Goal: Find specific page/section: Find specific page/section

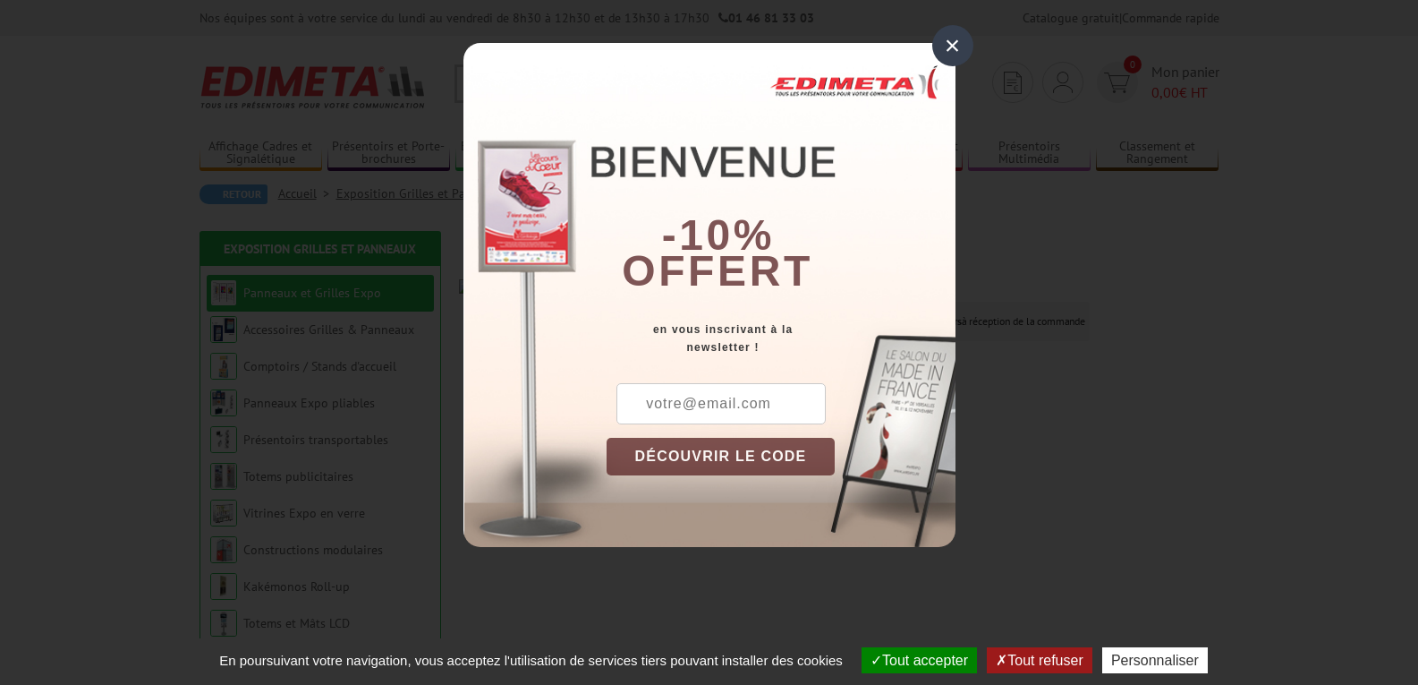
click at [946, 40] on div "×" at bounding box center [952, 45] width 41 height 41
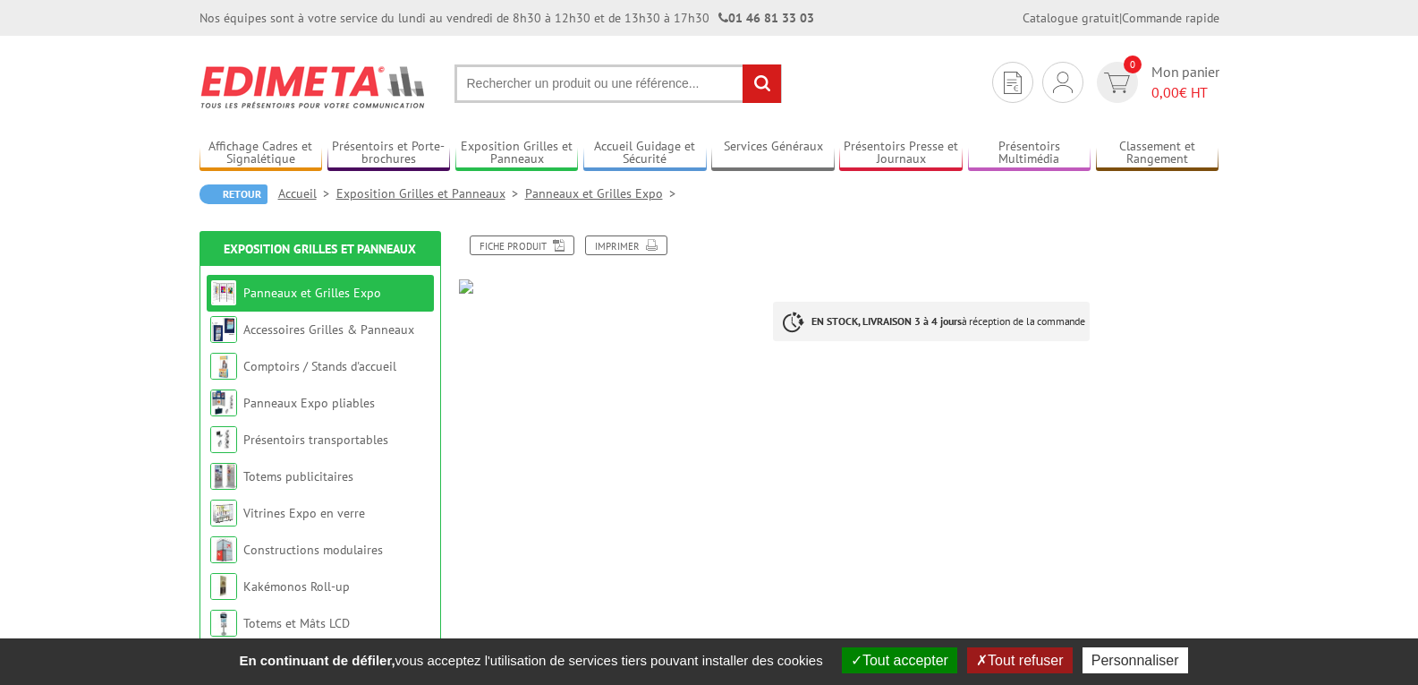
click at [302, 292] on link "Panneaux et Grilles Expo" at bounding box center [312, 293] width 138 height 16
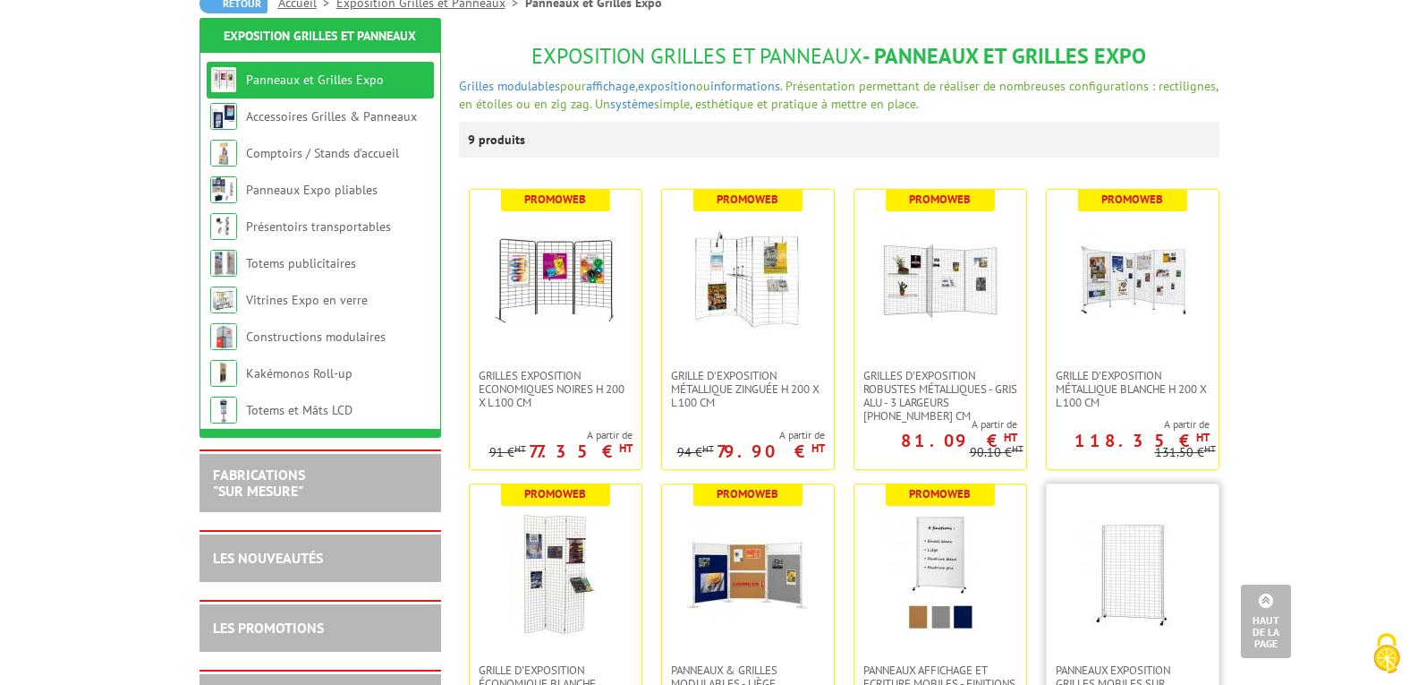
scroll to position [179, 0]
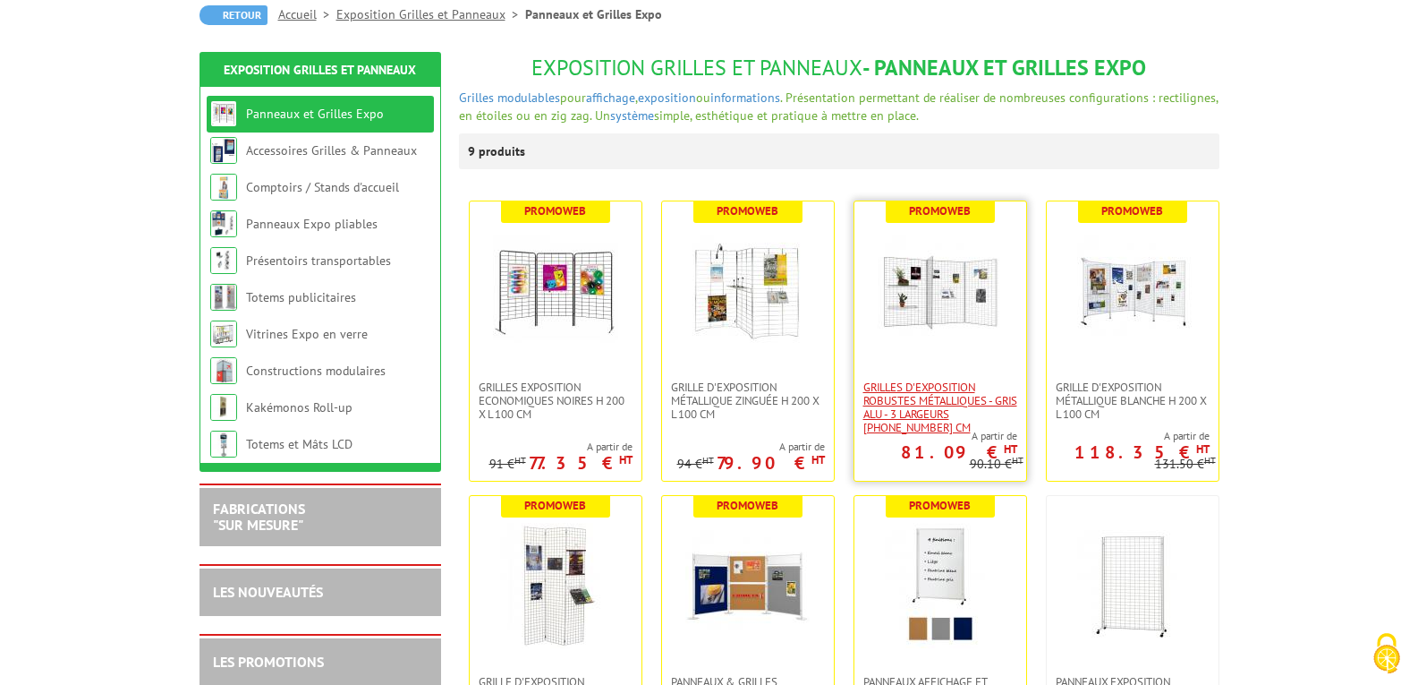
click at [919, 395] on span "Grilles d'exposition robustes métalliques - gris alu - 3 largeurs [PHONE_NUMBER…" at bounding box center [940, 407] width 154 height 54
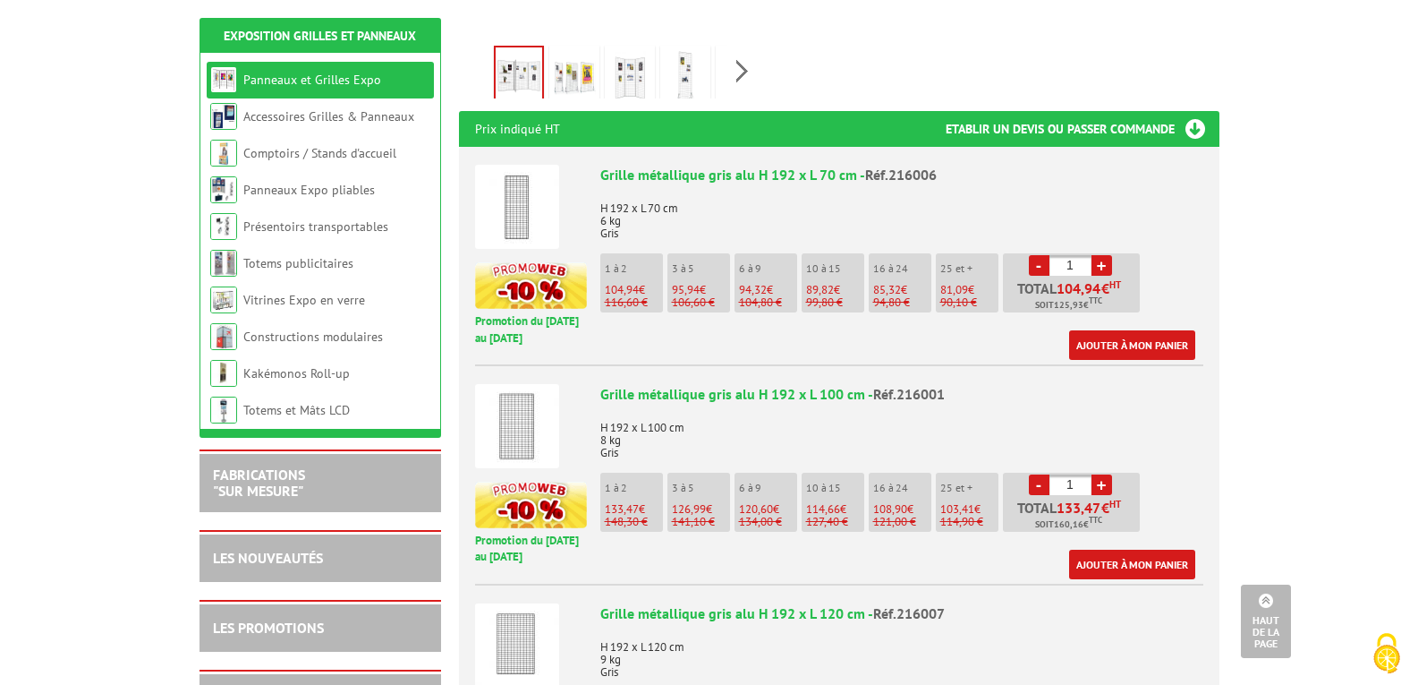
scroll to position [626, 0]
